Goal: Task Accomplishment & Management: Use online tool/utility

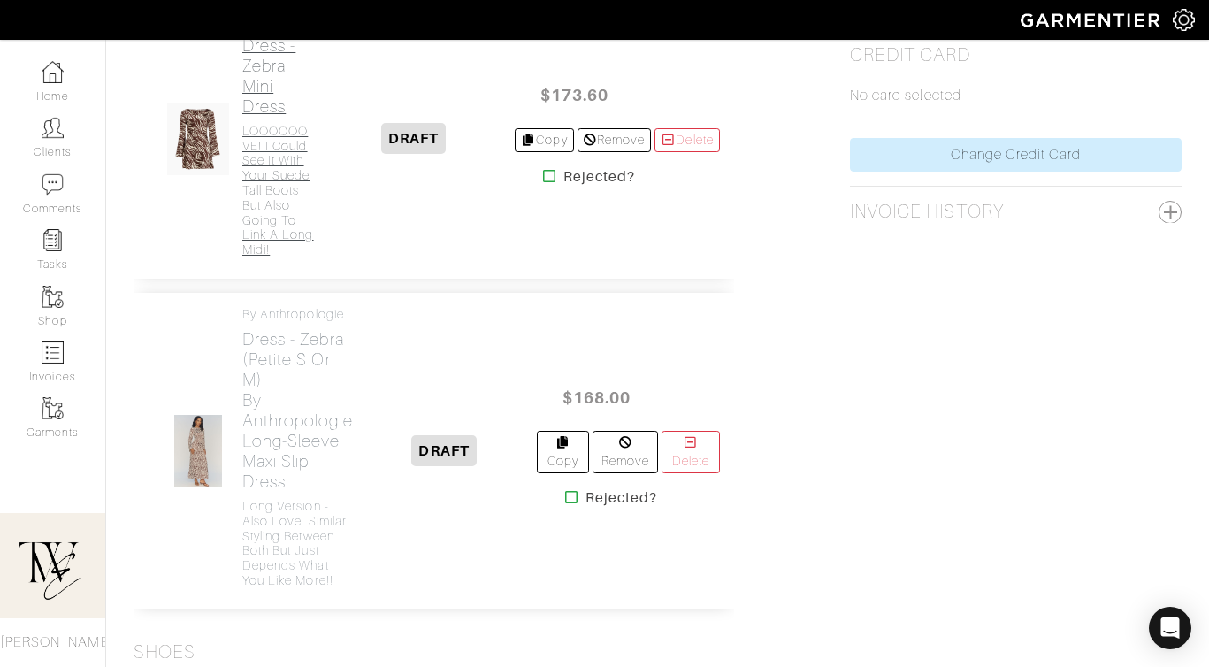
scroll to position [960, 0]
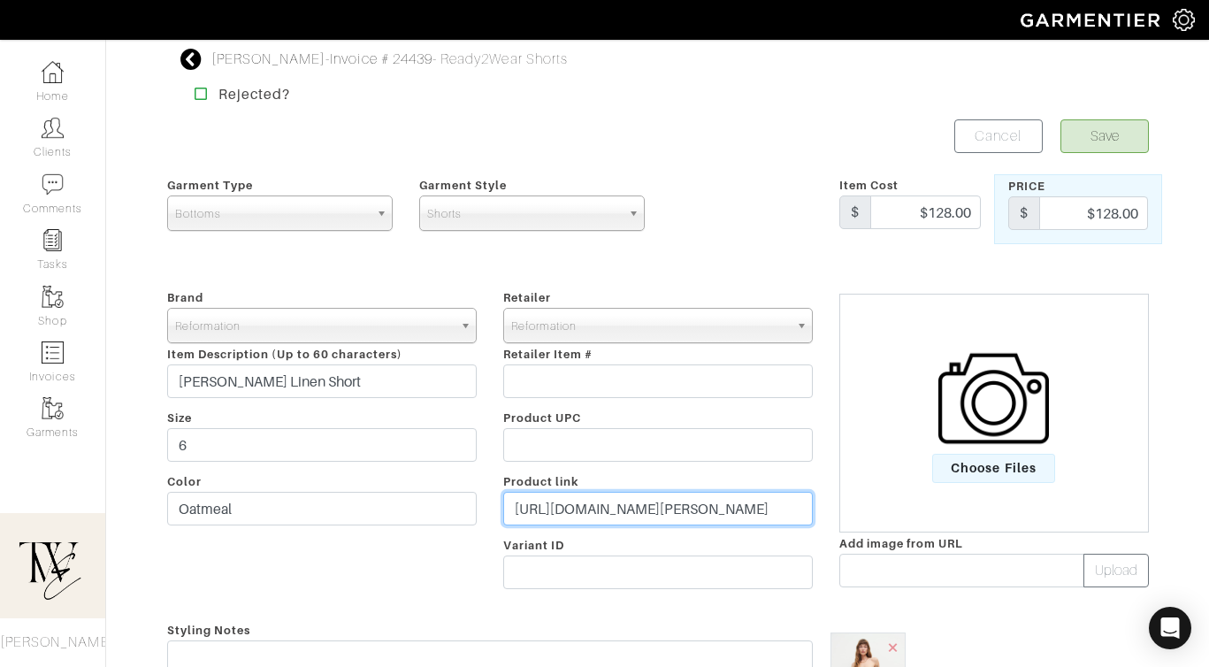
click at [565, 508] on input "[URL][DOMAIN_NAME][PERSON_NAME]" at bounding box center [658, 509] width 310 height 34
paste input "[DOMAIN_NAME][URL]"
type input "[URL][DOMAIN_NAME]"
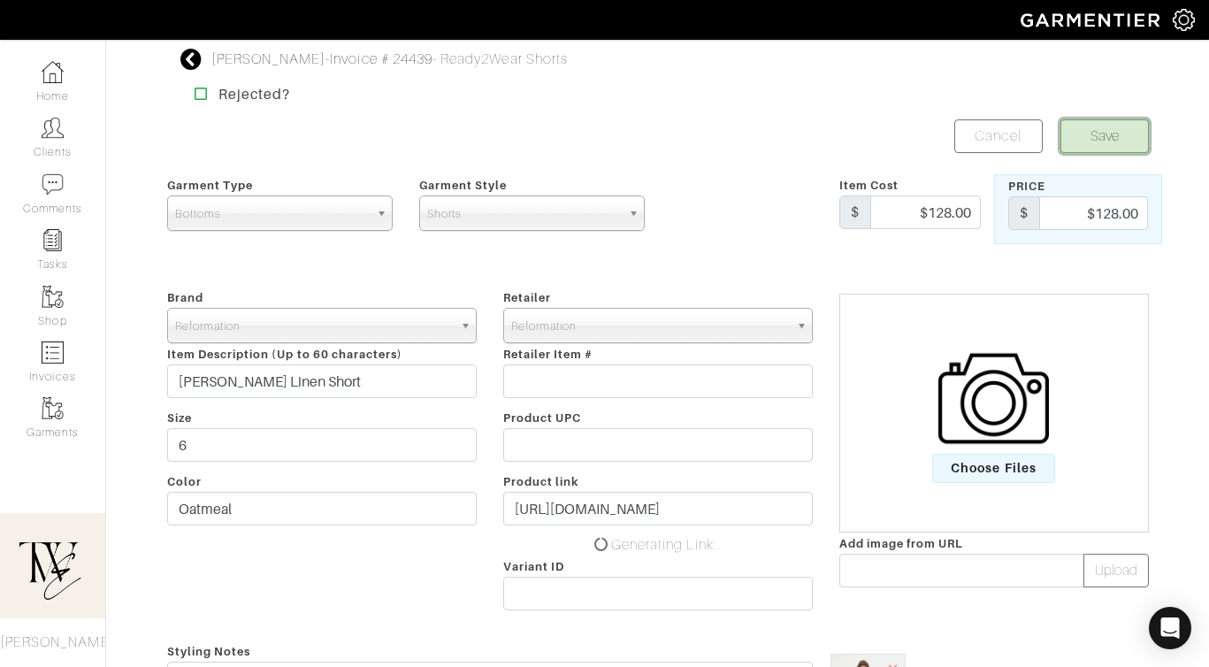
click at [1108, 126] on button "Save" at bounding box center [1104, 136] width 88 height 34
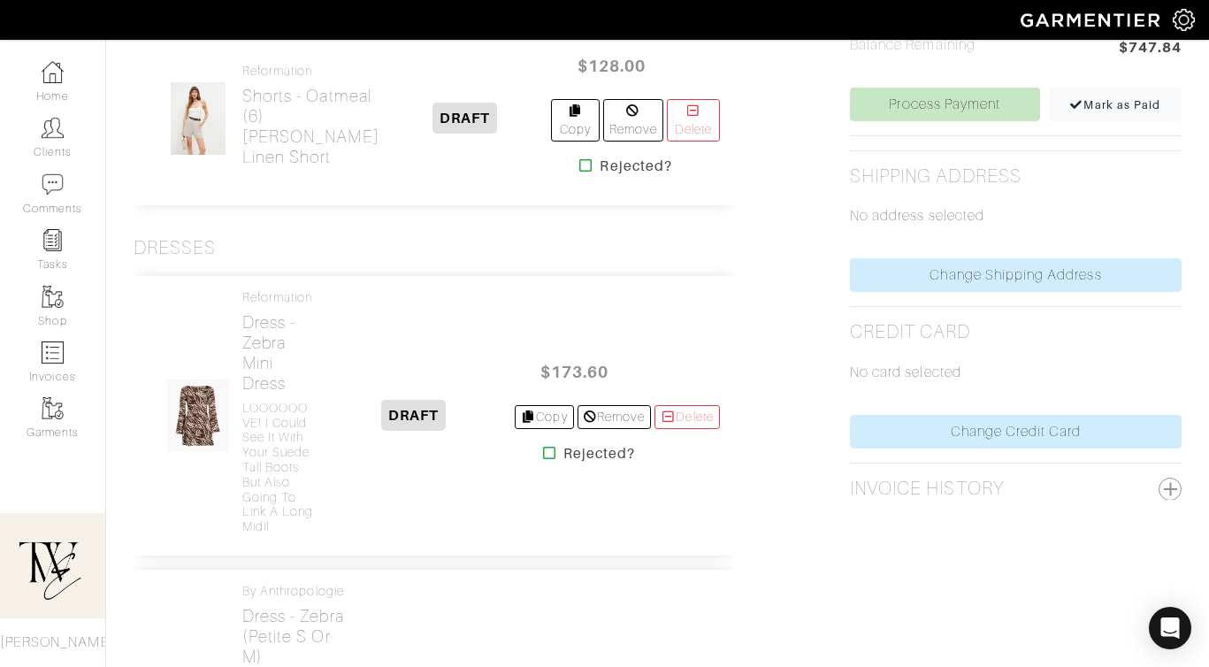
scroll to position [933, 0]
